Goal: Task Accomplishment & Management: Manage account settings

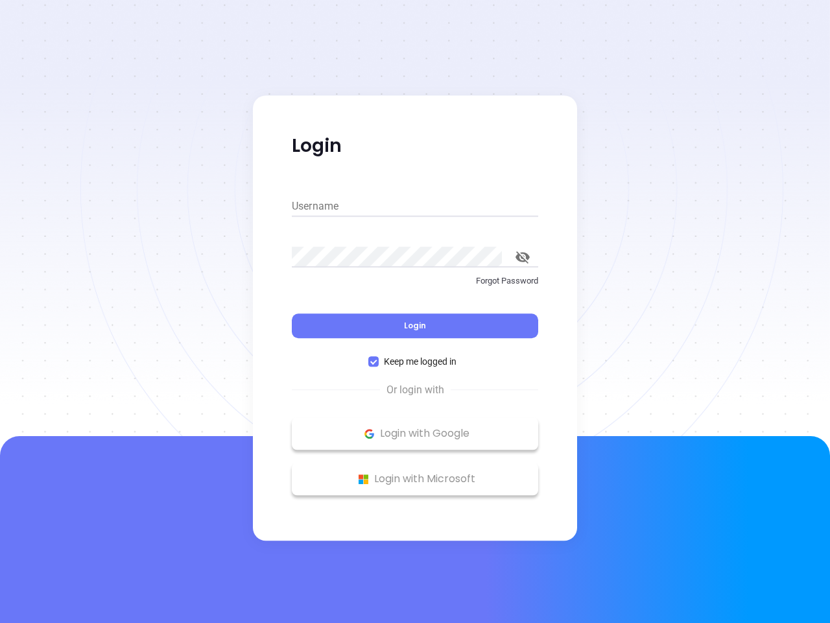
click at [415, 311] on div "Login" at bounding box center [415, 318] width 246 height 40
click at [415, 206] on input "Username" at bounding box center [415, 206] width 246 height 21
click at [523, 257] on icon "toggle password visibility" at bounding box center [523, 257] width 14 height 12
click at [415, 326] on span "Login" at bounding box center [415, 325] width 22 height 11
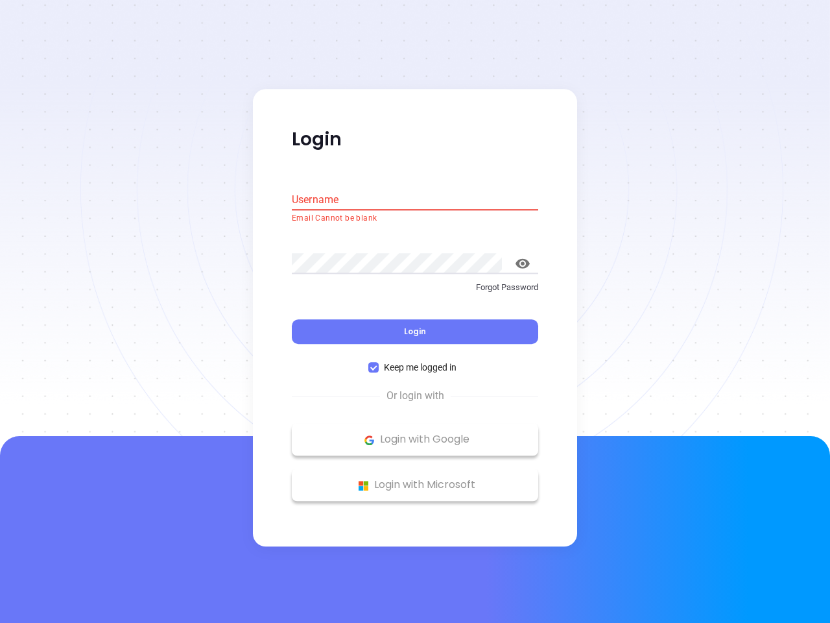
click at [415, 361] on span "Keep me logged in" at bounding box center [420, 368] width 83 height 14
click at [379, 363] on input "Keep me logged in" at bounding box center [373, 368] width 10 height 10
checkbox input "false"
click at [415, 433] on p "Login with Google" at bounding box center [415, 439] width 234 height 19
click at [415, 479] on p "Login with Microsoft" at bounding box center [415, 484] width 234 height 19
